Goal: Book appointment/travel/reservation

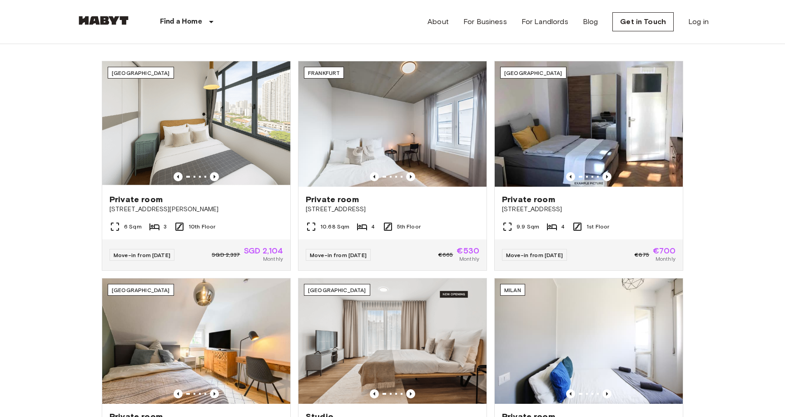
scroll to position [346, 0]
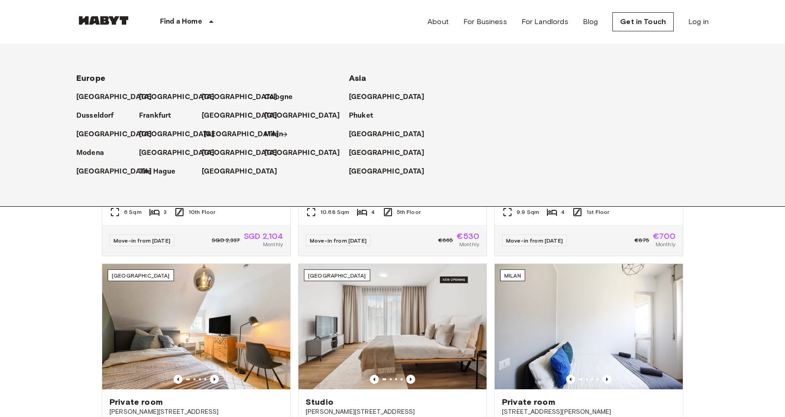
click at [216, 139] on p "[GEOGRAPHIC_DATA]" at bounding box center [241, 134] width 76 height 11
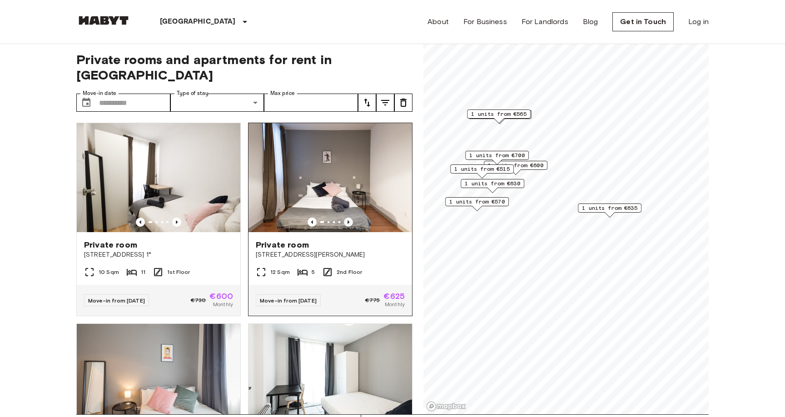
click at [349, 218] on icon "Previous image" at bounding box center [348, 222] width 9 height 9
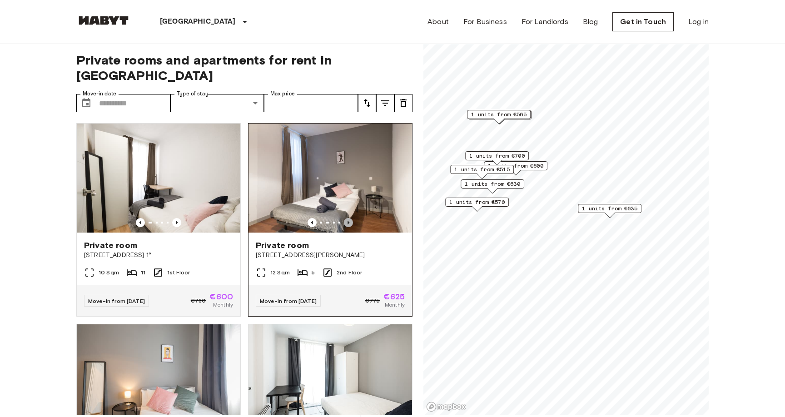
scroll to position [5, 0]
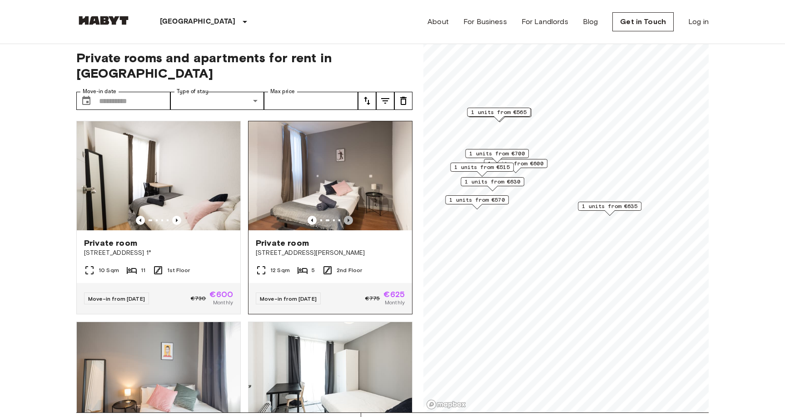
click at [350, 216] on icon "Previous image" at bounding box center [348, 220] width 9 height 9
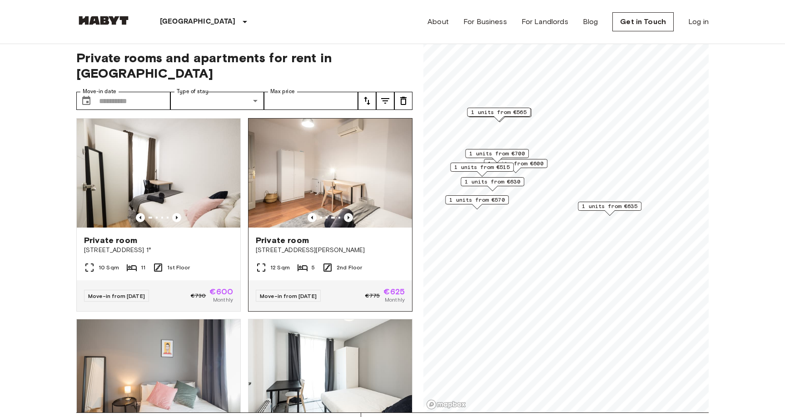
scroll to position [4, 0]
click at [350, 207] on img at bounding box center [329, 172] width 163 height 109
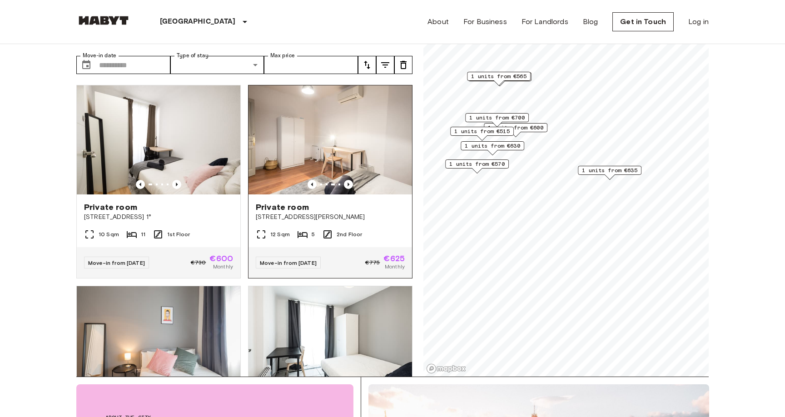
scroll to position [0, 0]
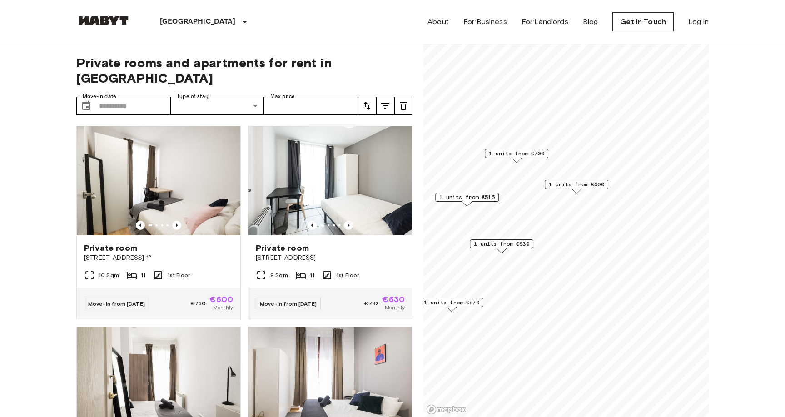
click at [514, 243] on span "1 units from €630" at bounding box center [501, 244] width 55 height 8
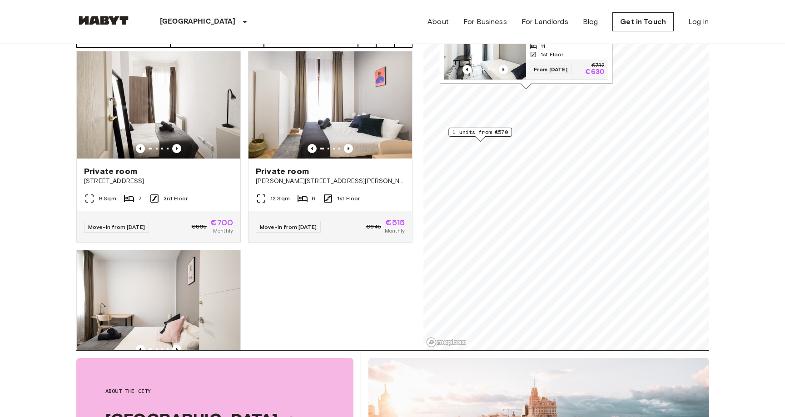
scroll to position [225, 0]
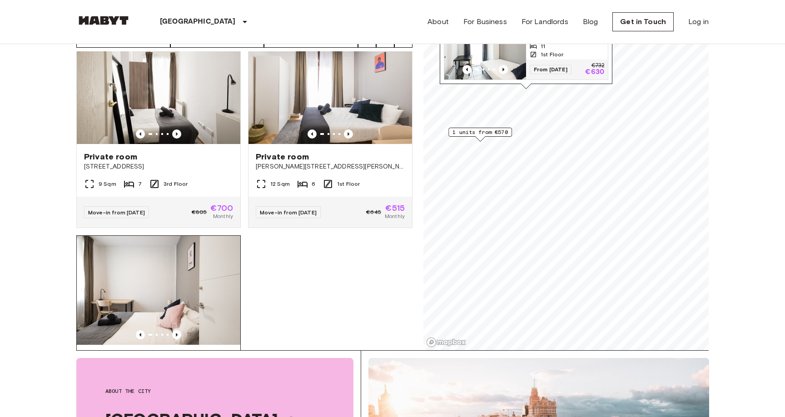
click at [202, 263] on img at bounding box center [158, 290] width 163 height 109
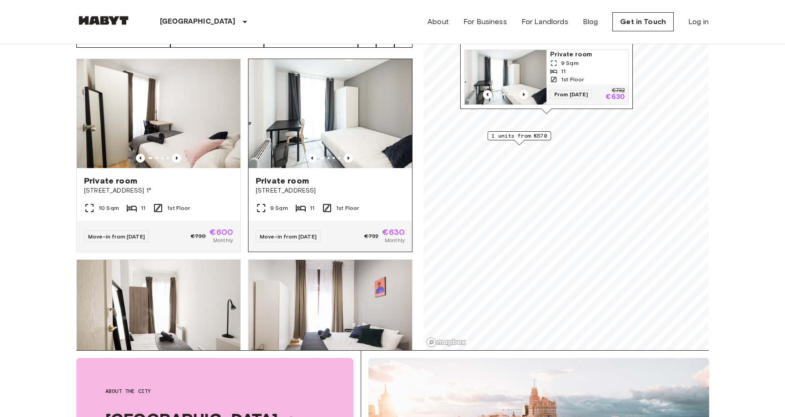
scroll to position [0, 0]
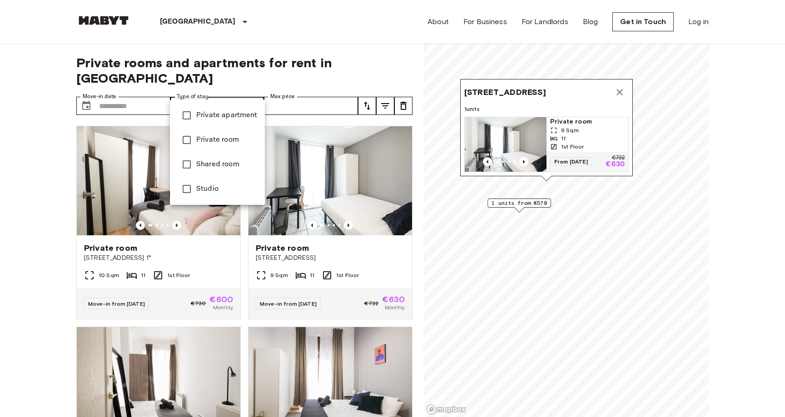
type input "**********"
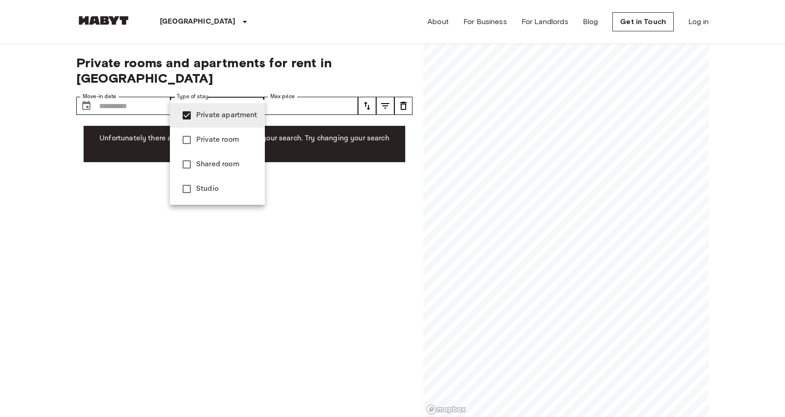
click at [334, 150] on div at bounding box center [392, 208] width 785 height 417
type input "******"
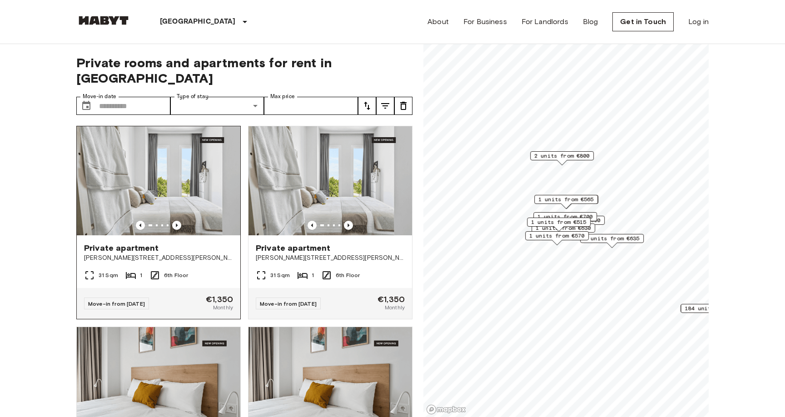
click at [170, 184] on img at bounding box center [158, 180] width 163 height 109
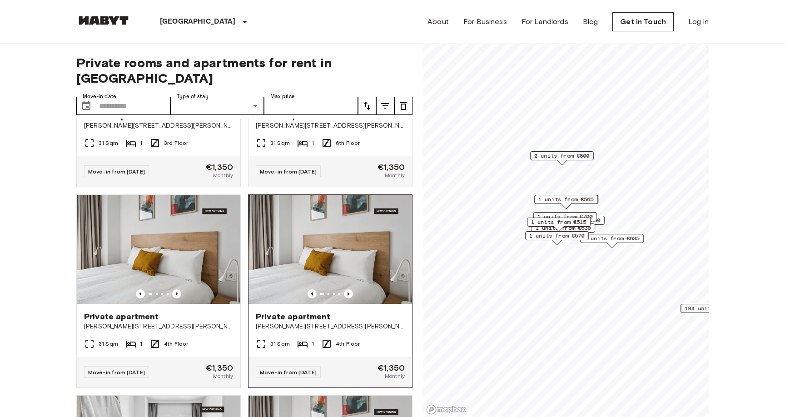
scroll to position [1593, 0]
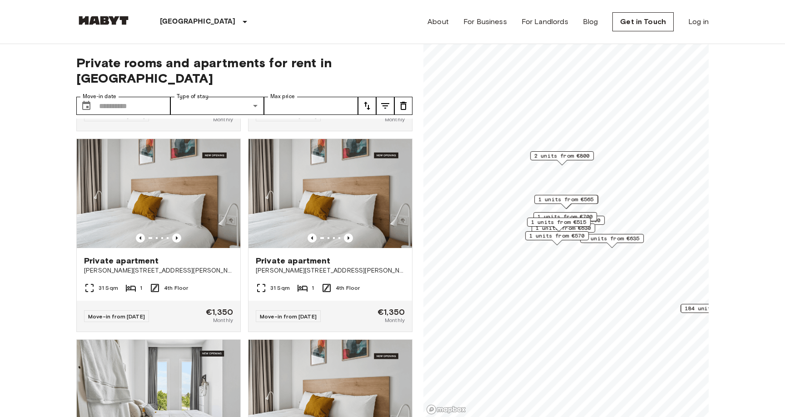
click at [620, 239] on span "1 units from €635" at bounding box center [611, 238] width 55 height 8
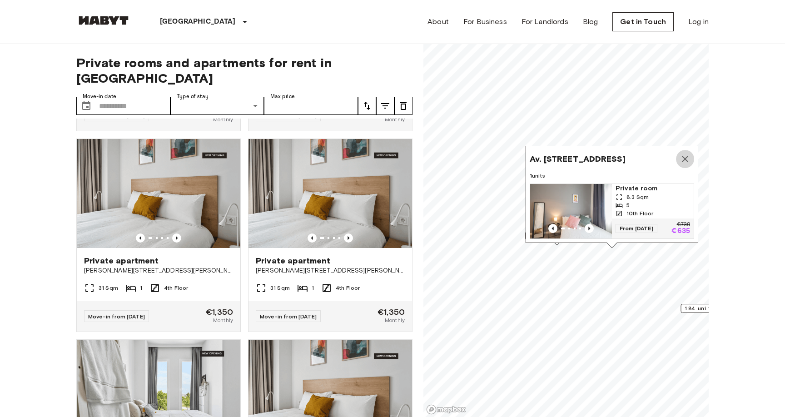
click at [680, 155] on icon "Map marker" at bounding box center [684, 159] width 11 height 11
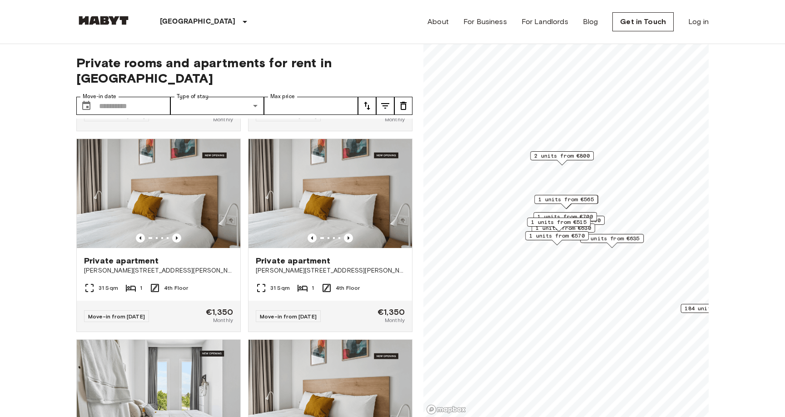
click at [551, 235] on span "1 units from €570" at bounding box center [556, 236] width 55 height 8
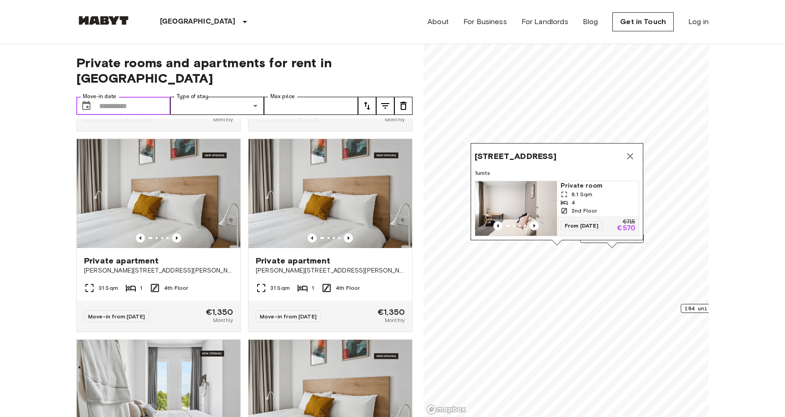
click at [115, 97] on input "Move-in date" at bounding box center [134, 106] width 71 height 18
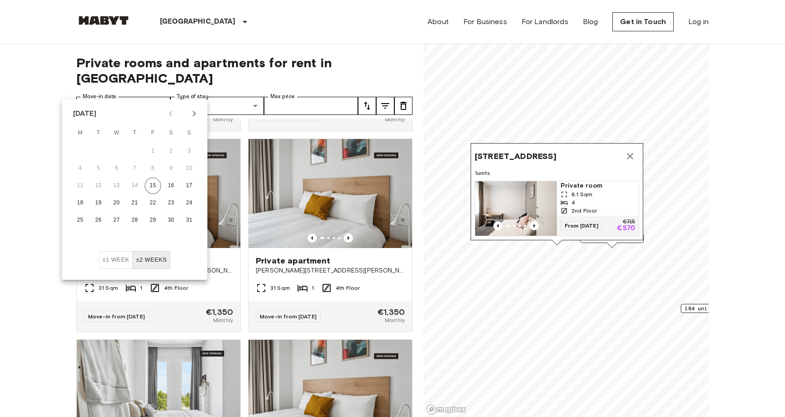
click at [194, 115] on icon "Next month" at bounding box center [194, 113] width 3 height 5
click at [165, 149] on button "6" at bounding box center [171, 151] width 16 height 16
type input "**********"
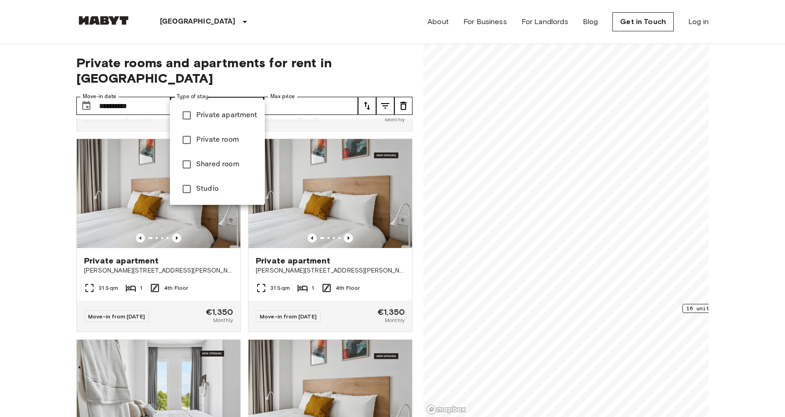
click at [308, 94] on div at bounding box center [392, 208] width 785 height 417
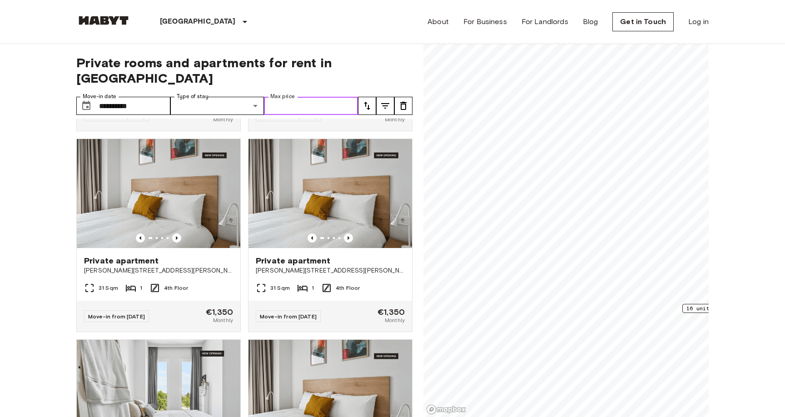
click at [317, 97] on input "Max price" at bounding box center [311, 106] width 94 height 18
click at [392, 63] on span "Private rooms and apartments for rent in Madrid" at bounding box center [244, 70] width 336 height 31
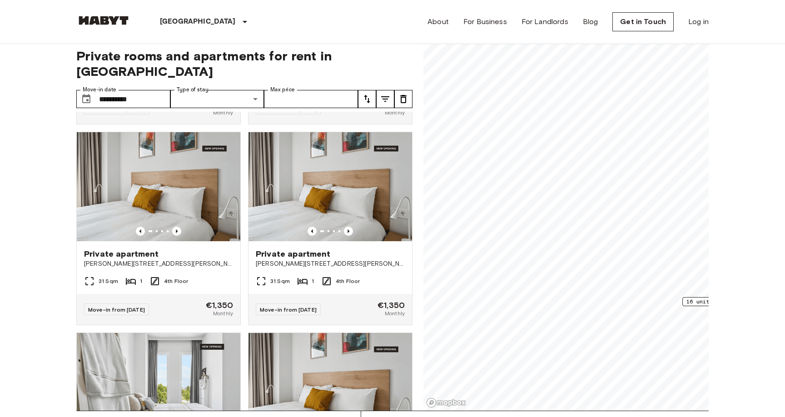
click at [369, 94] on icon "tune" at bounding box center [367, 99] width 11 height 11
click at [369, 85] on div at bounding box center [392, 208] width 785 height 417
click at [155, 90] on input "**********" at bounding box center [134, 99] width 71 height 18
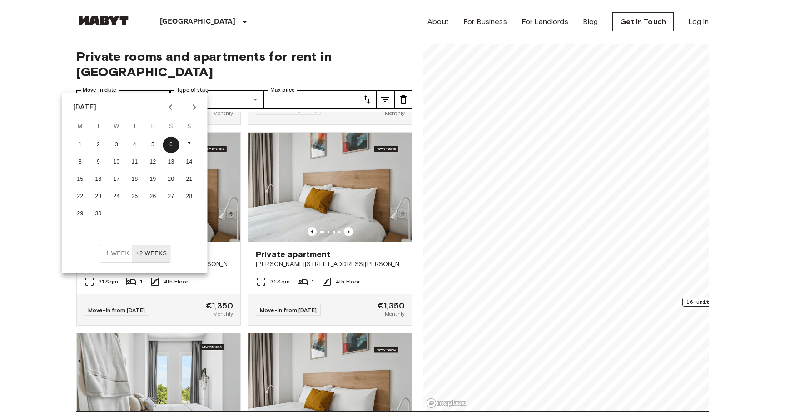
click at [163, 137] on button "6" at bounding box center [171, 145] width 16 height 16
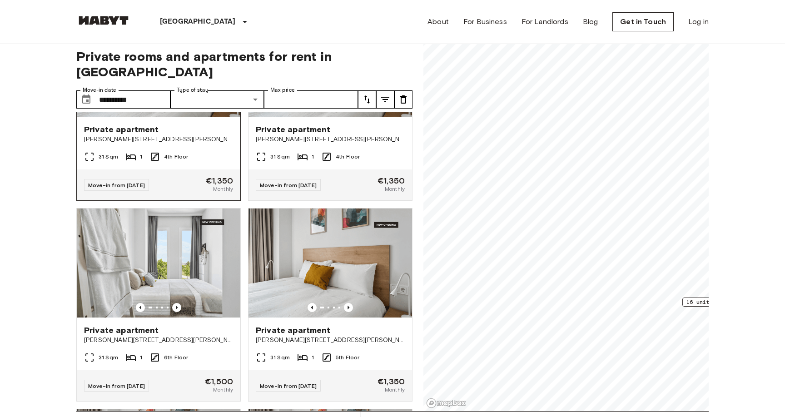
scroll to position [764, 0]
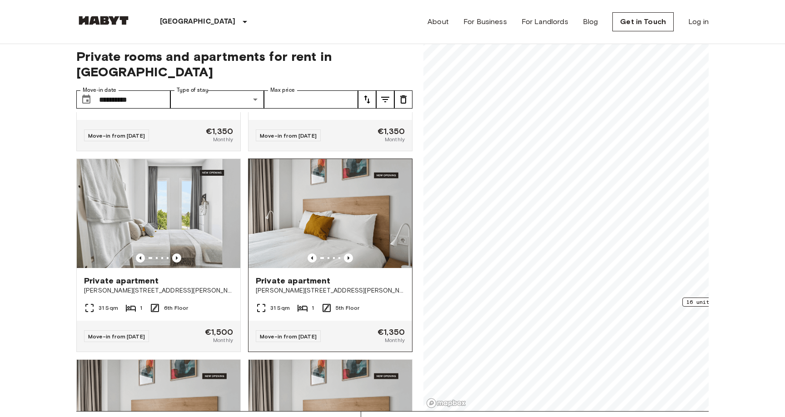
click at [299, 286] on span "[PERSON_NAME][STREET_ADDRESS][PERSON_NAME][PERSON_NAME]" at bounding box center [330, 290] width 149 height 9
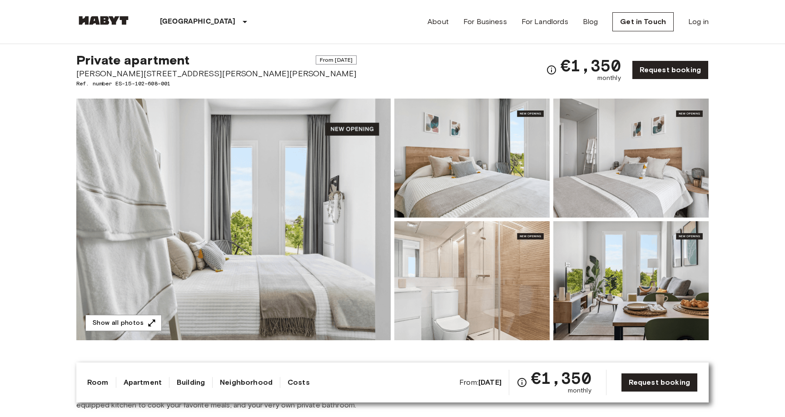
scroll to position [20, 0]
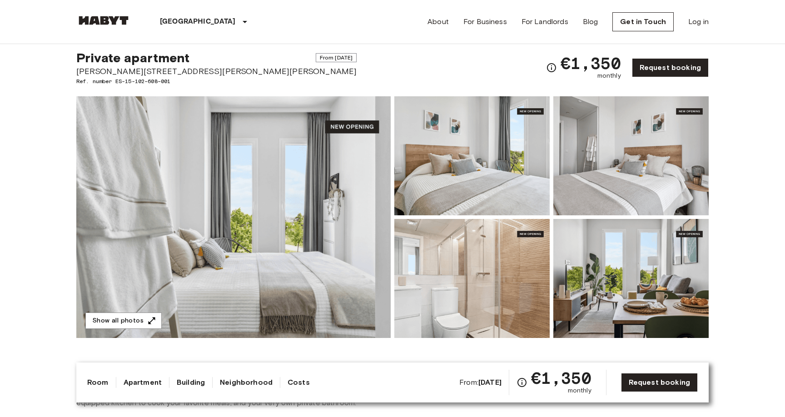
click at [357, 191] on img at bounding box center [233, 217] width 314 height 242
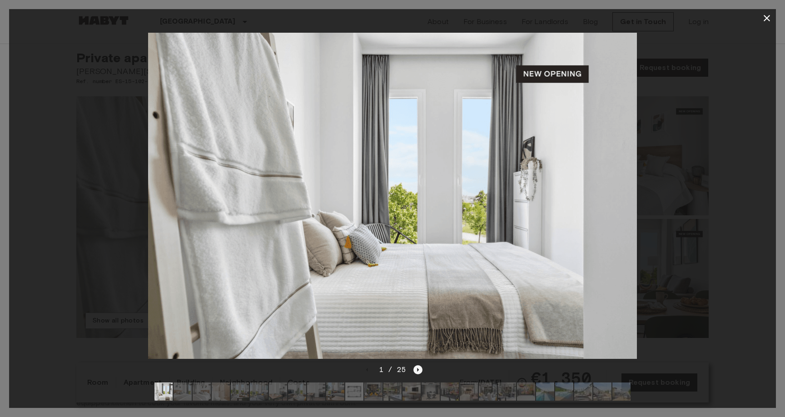
click at [417, 369] on icon "Next image" at bounding box center [418, 370] width 2 height 4
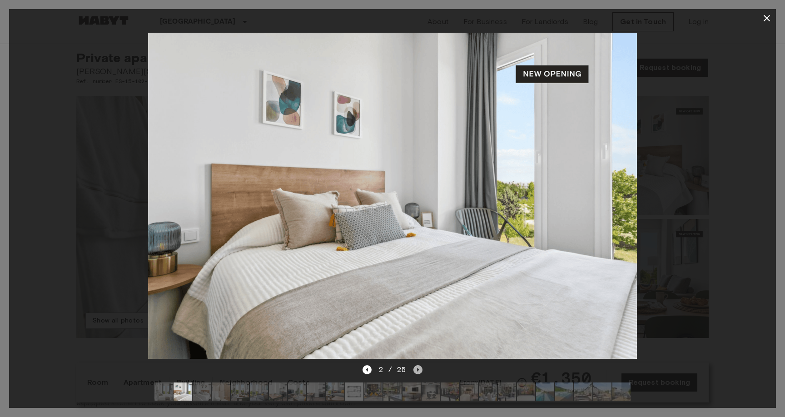
click at [417, 369] on icon "Next image" at bounding box center [418, 370] width 2 height 4
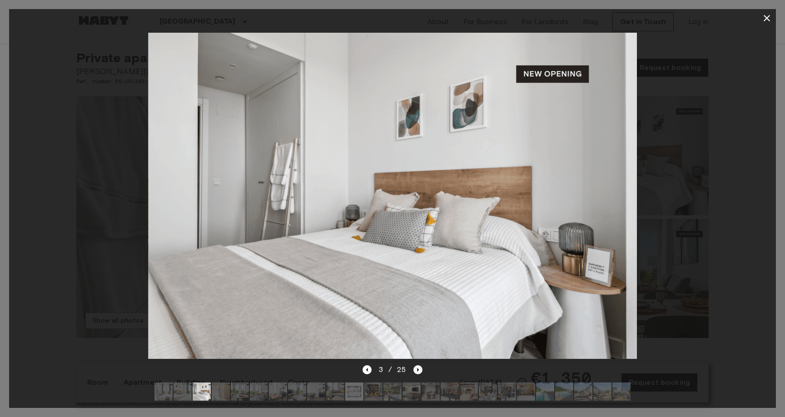
click at [417, 369] on icon "Next image" at bounding box center [418, 370] width 2 height 4
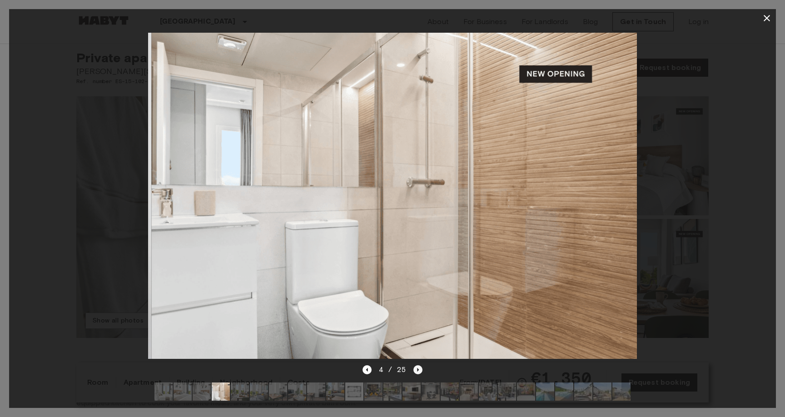
click at [417, 369] on icon "Next image" at bounding box center [418, 370] width 2 height 4
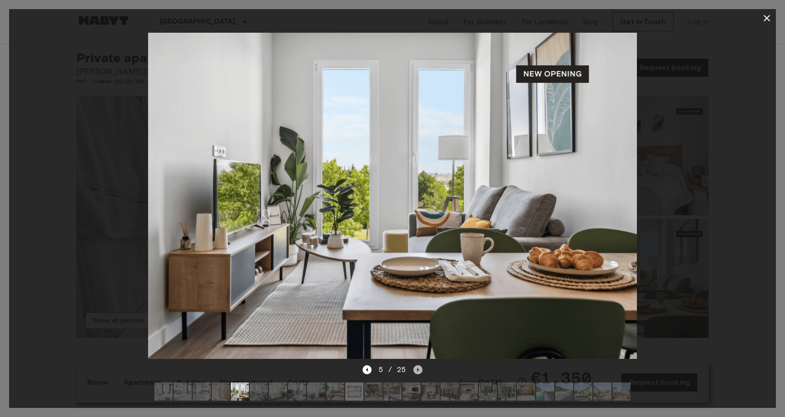
click at [417, 369] on icon "Next image" at bounding box center [418, 370] width 2 height 4
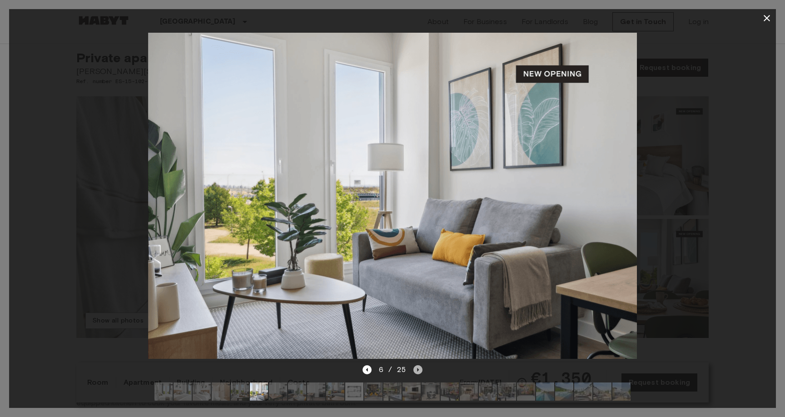
click at [417, 369] on icon "Next image" at bounding box center [418, 370] width 2 height 4
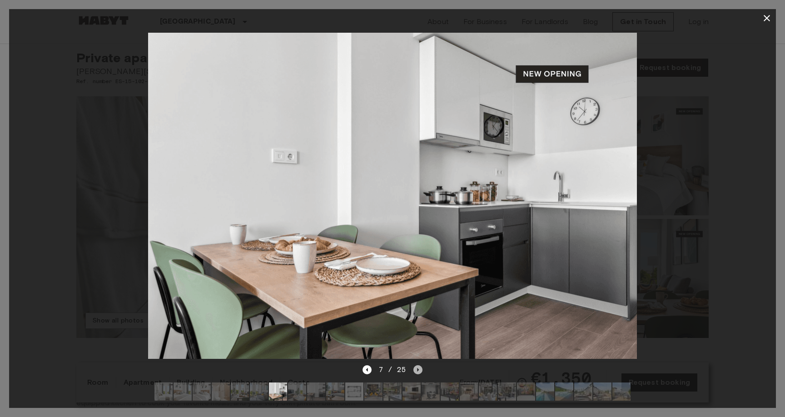
click at [417, 369] on icon "Next image" at bounding box center [418, 370] width 2 height 4
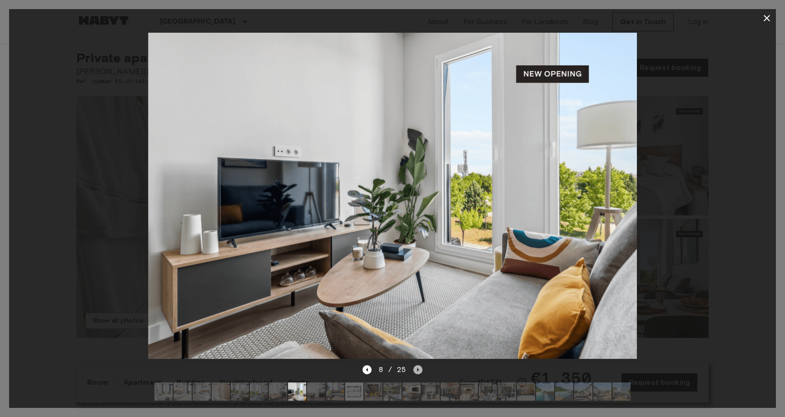
click at [417, 369] on icon "Next image" at bounding box center [418, 370] width 2 height 4
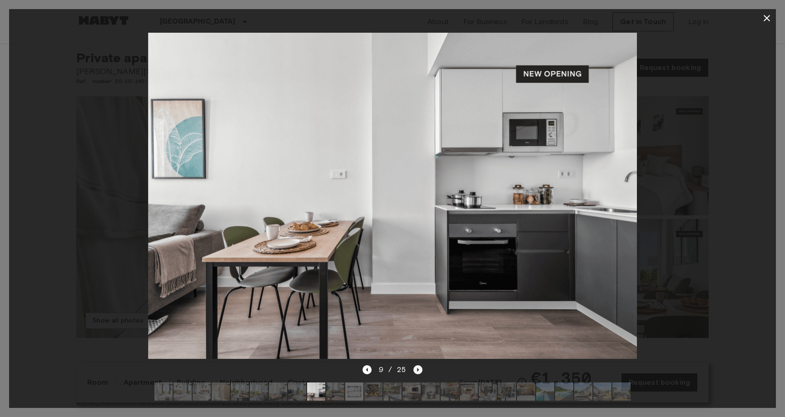
click at [417, 369] on icon "Next image" at bounding box center [418, 370] width 2 height 4
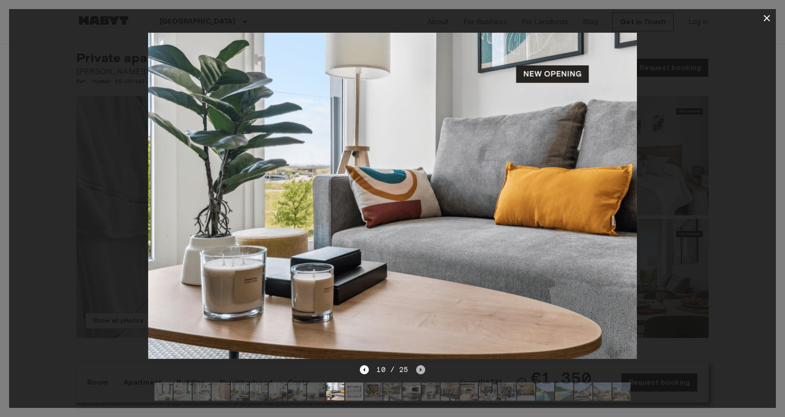
click at [417, 369] on icon "Next image" at bounding box center [420, 369] width 9 height 9
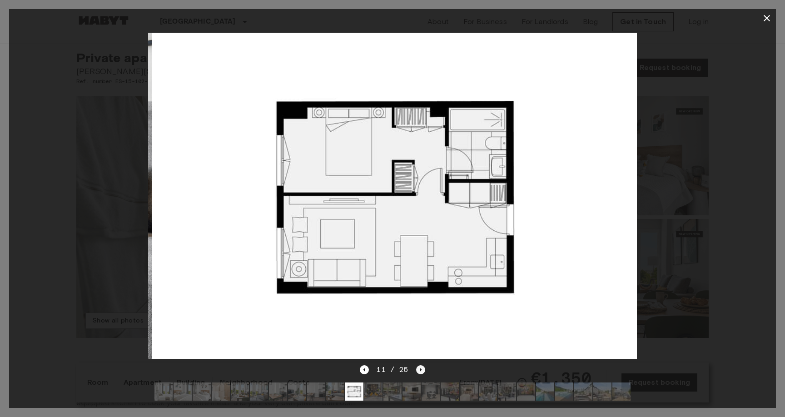
click at [417, 369] on icon "Next image" at bounding box center [420, 369] width 9 height 9
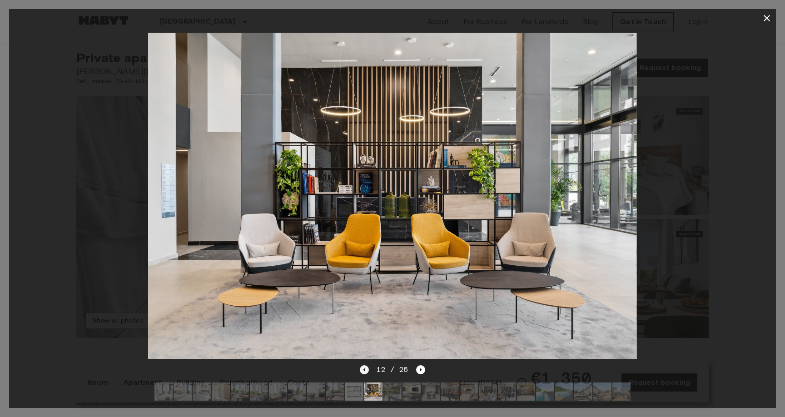
click at [360, 369] on icon "Previous image" at bounding box center [364, 369] width 9 height 9
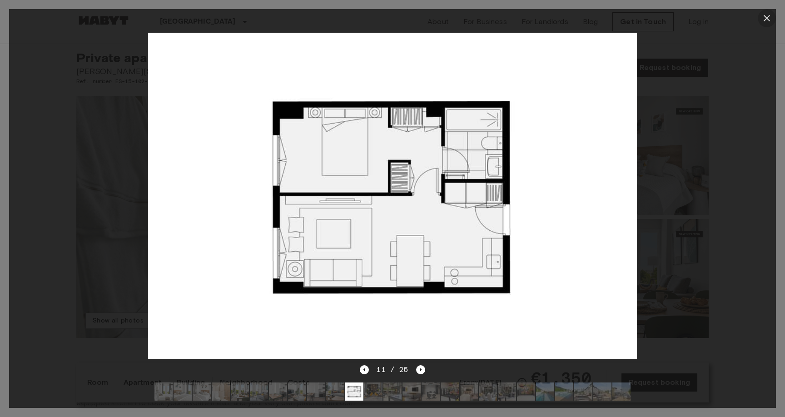
click at [763, 19] on icon "button" at bounding box center [766, 18] width 11 height 11
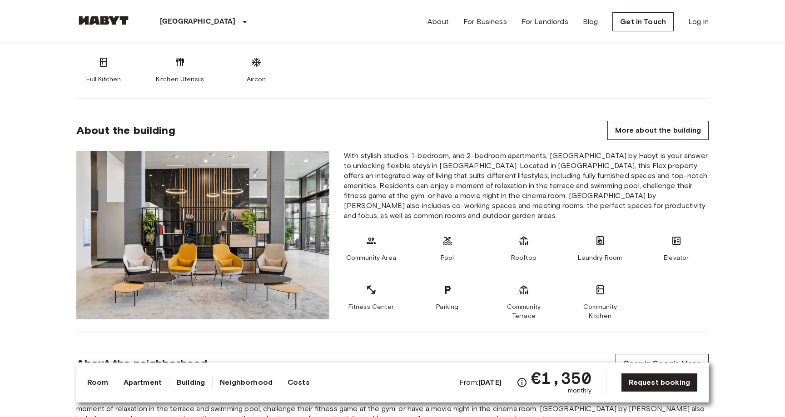
scroll to position [425, 0]
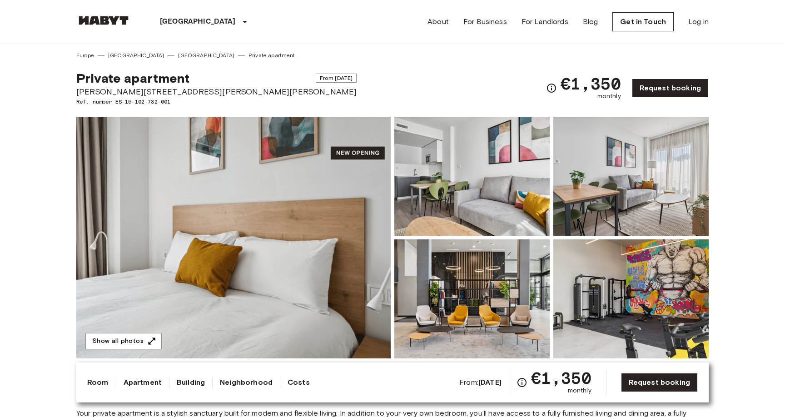
click at [304, 222] on img at bounding box center [233, 238] width 314 height 242
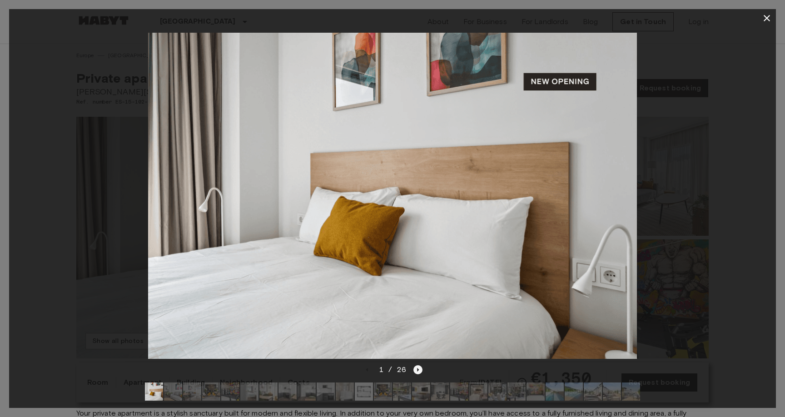
click at [416, 368] on icon "Next image" at bounding box center [417, 369] width 9 height 9
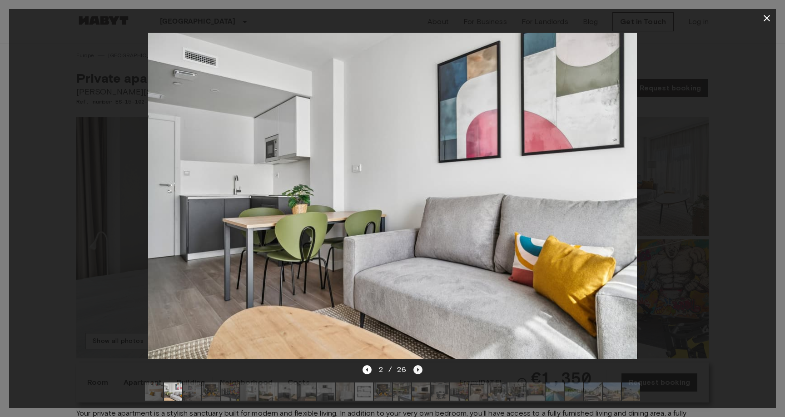
click at [420, 371] on icon "Next image" at bounding box center [417, 369] width 9 height 9
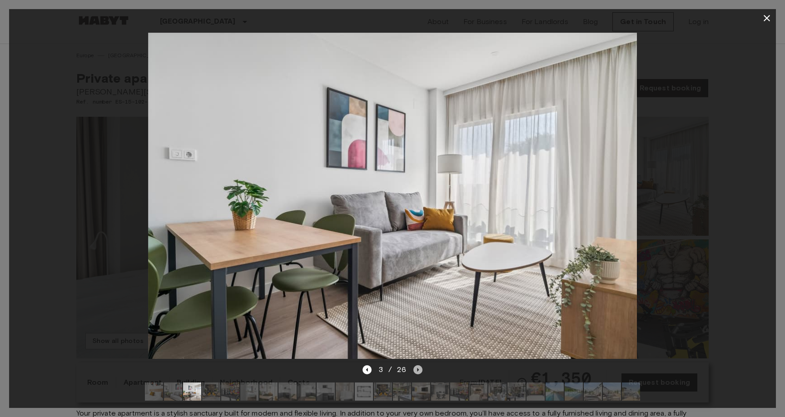
click at [420, 371] on icon "Next image" at bounding box center [417, 369] width 9 height 9
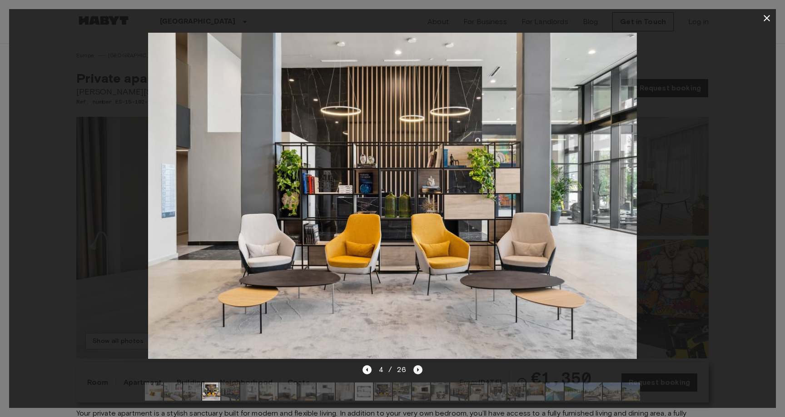
click at [420, 371] on icon "Next image" at bounding box center [417, 369] width 9 height 9
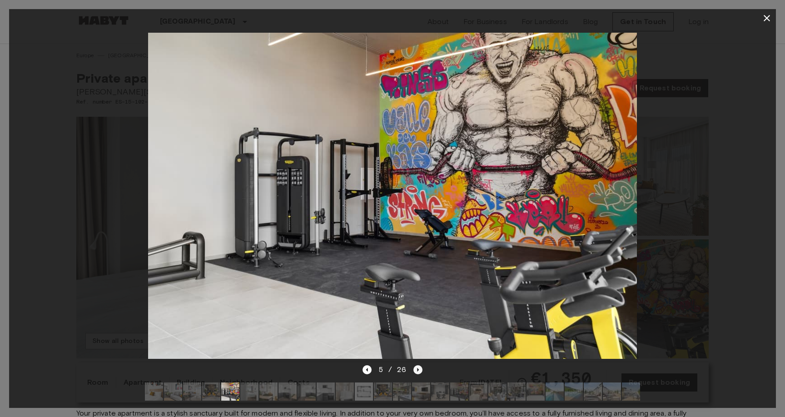
click at [420, 371] on icon "Next image" at bounding box center [417, 369] width 9 height 9
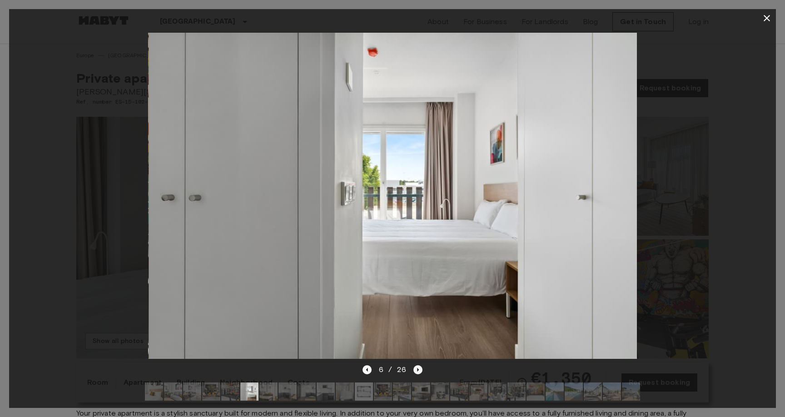
click at [420, 371] on icon "Next image" at bounding box center [417, 369] width 9 height 9
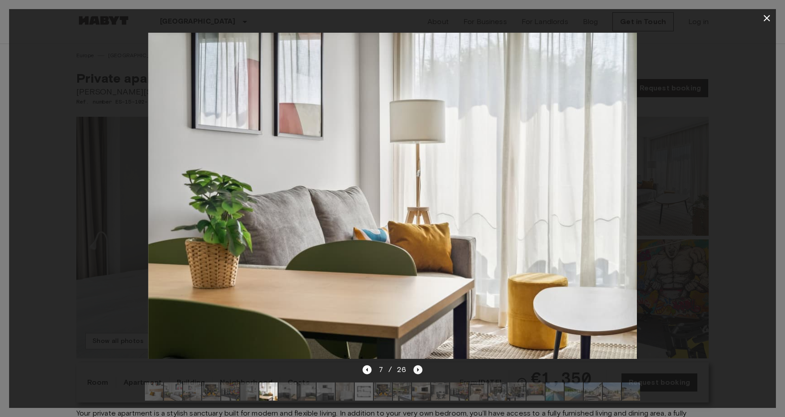
click at [420, 371] on icon "Next image" at bounding box center [417, 369] width 9 height 9
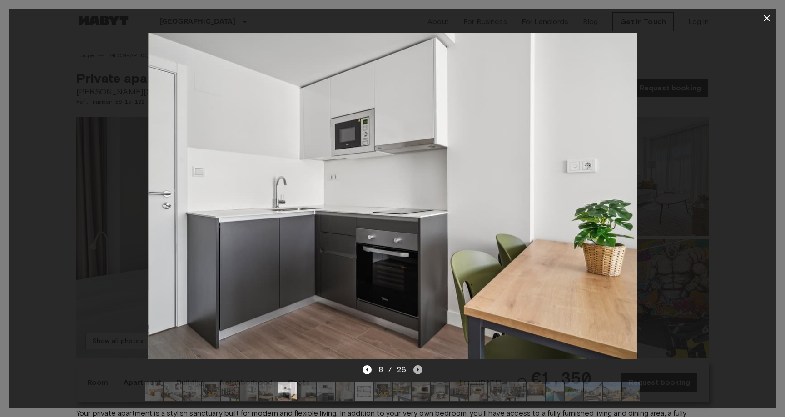
click at [420, 371] on icon "Next image" at bounding box center [417, 369] width 9 height 9
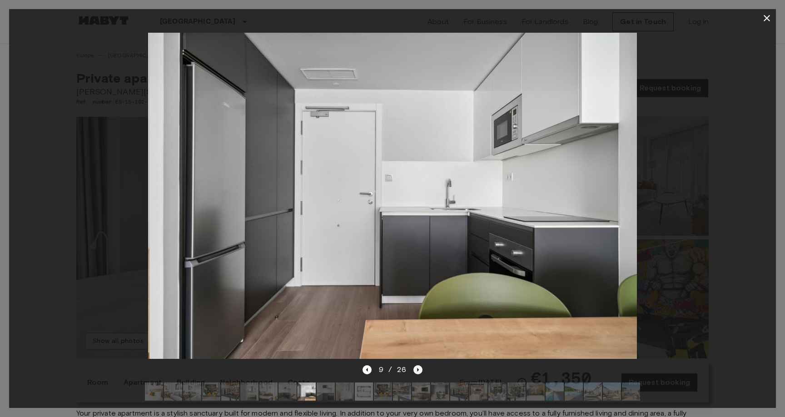
click at [420, 371] on icon "Next image" at bounding box center [417, 369] width 9 height 9
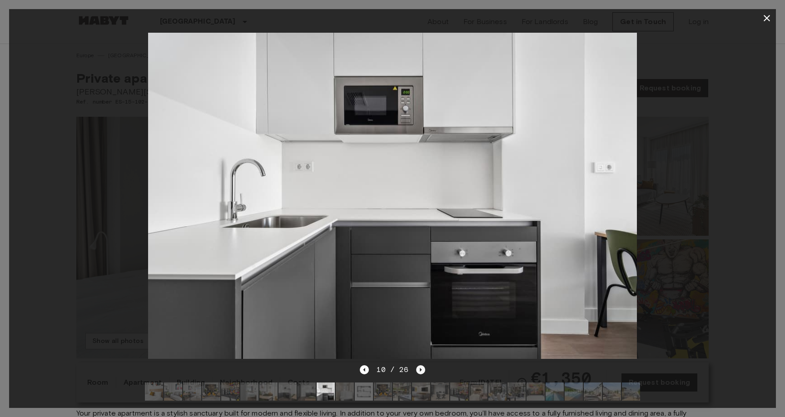
click at [420, 371] on icon "Next image" at bounding box center [420, 369] width 9 height 9
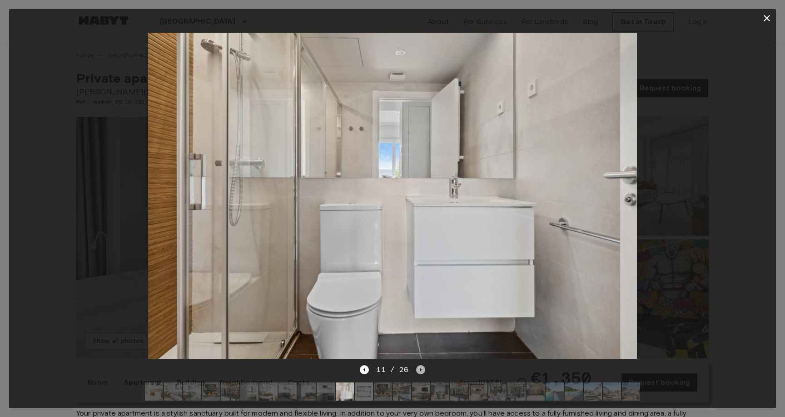
click at [420, 371] on icon "Next image" at bounding box center [420, 369] width 9 height 9
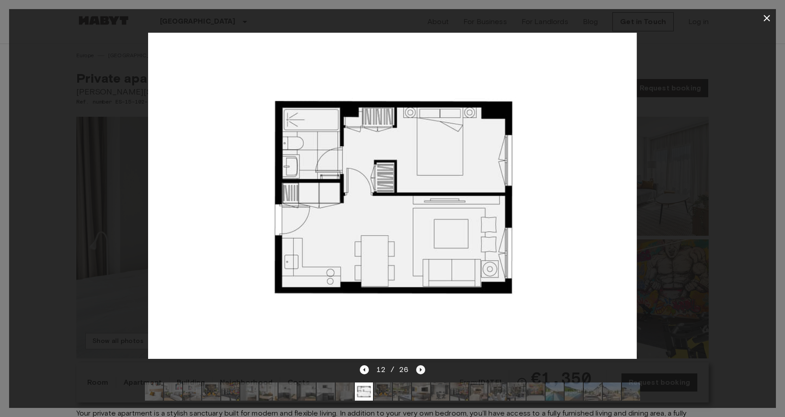
click at [420, 371] on icon "Next image" at bounding box center [420, 369] width 9 height 9
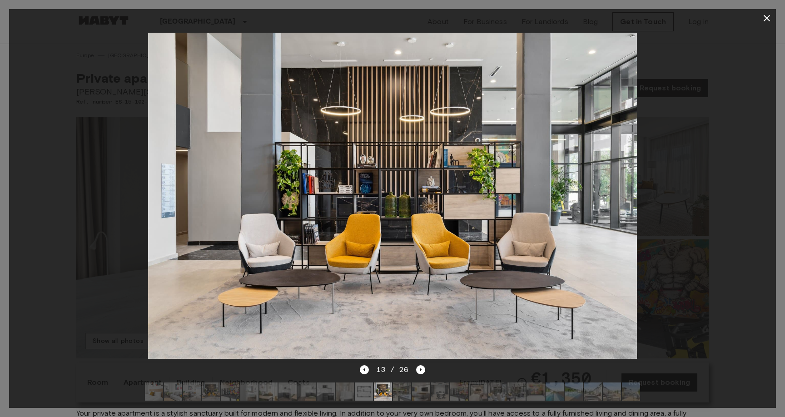
click at [763, 17] on icon "button" at bounding box center [766, 18] width 11 height 11
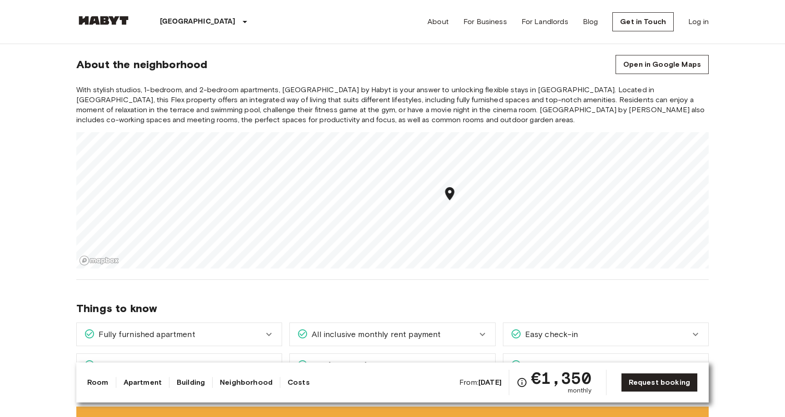
scroll to position [697, 0]
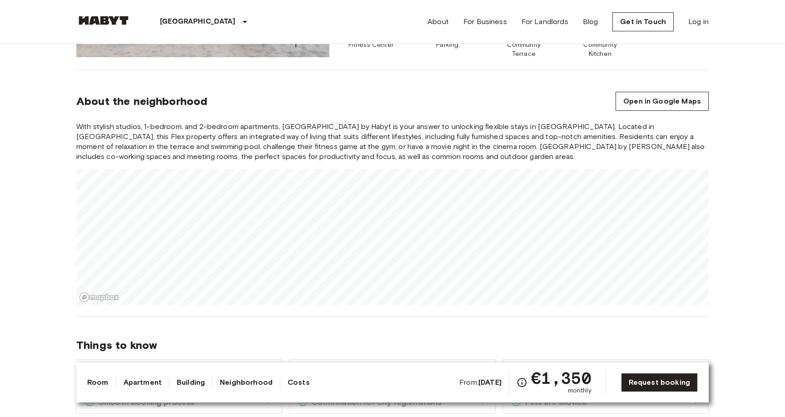
click at [493, 384] on b "Aug 16 2025" at bounding box center [489, 382] width 23 height 9
click at [629, 382] on link "Request booking" at bounding box center [659, 382] width 77 height 19
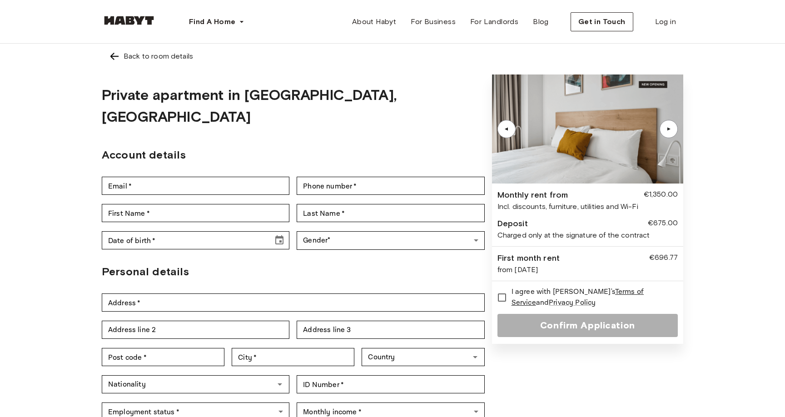
drag, startPoint x: 523, startPoint y: 272, endPoint x: 564, endPoint y: 268, distance: 41.5
click at [564, 268] on div "from Aug 16, 2025" at bounding box center [587, 269] width 180 height 11
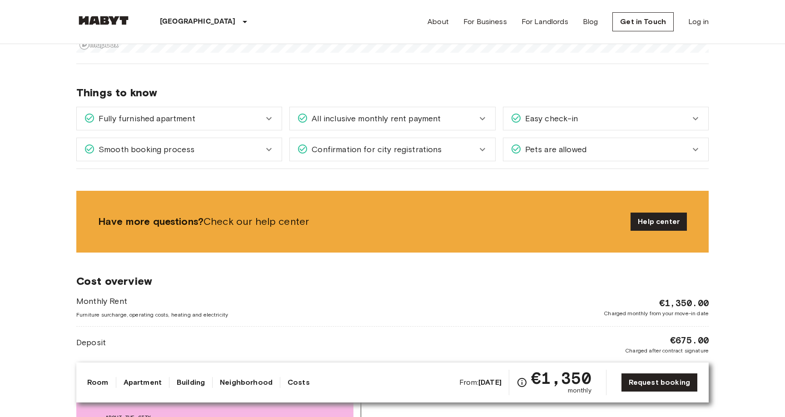
scroll to position [872, 0]
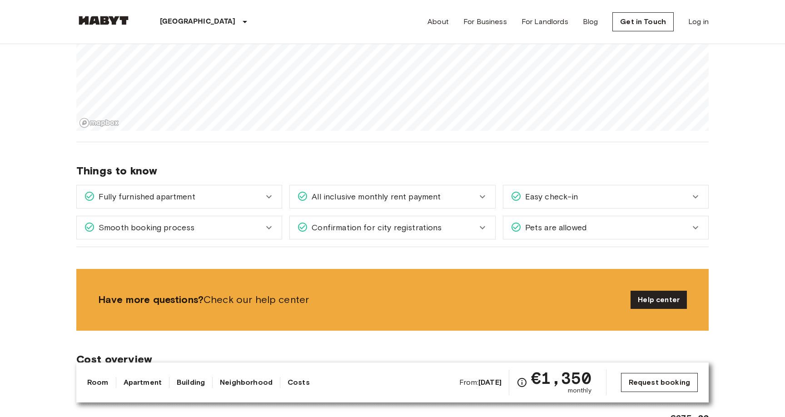
click at [633, 387] on link "Request booking" at bounding box center [659, 382] width 77 height 19
